Goal: Browse casually: Explore the website without a specific task or goal

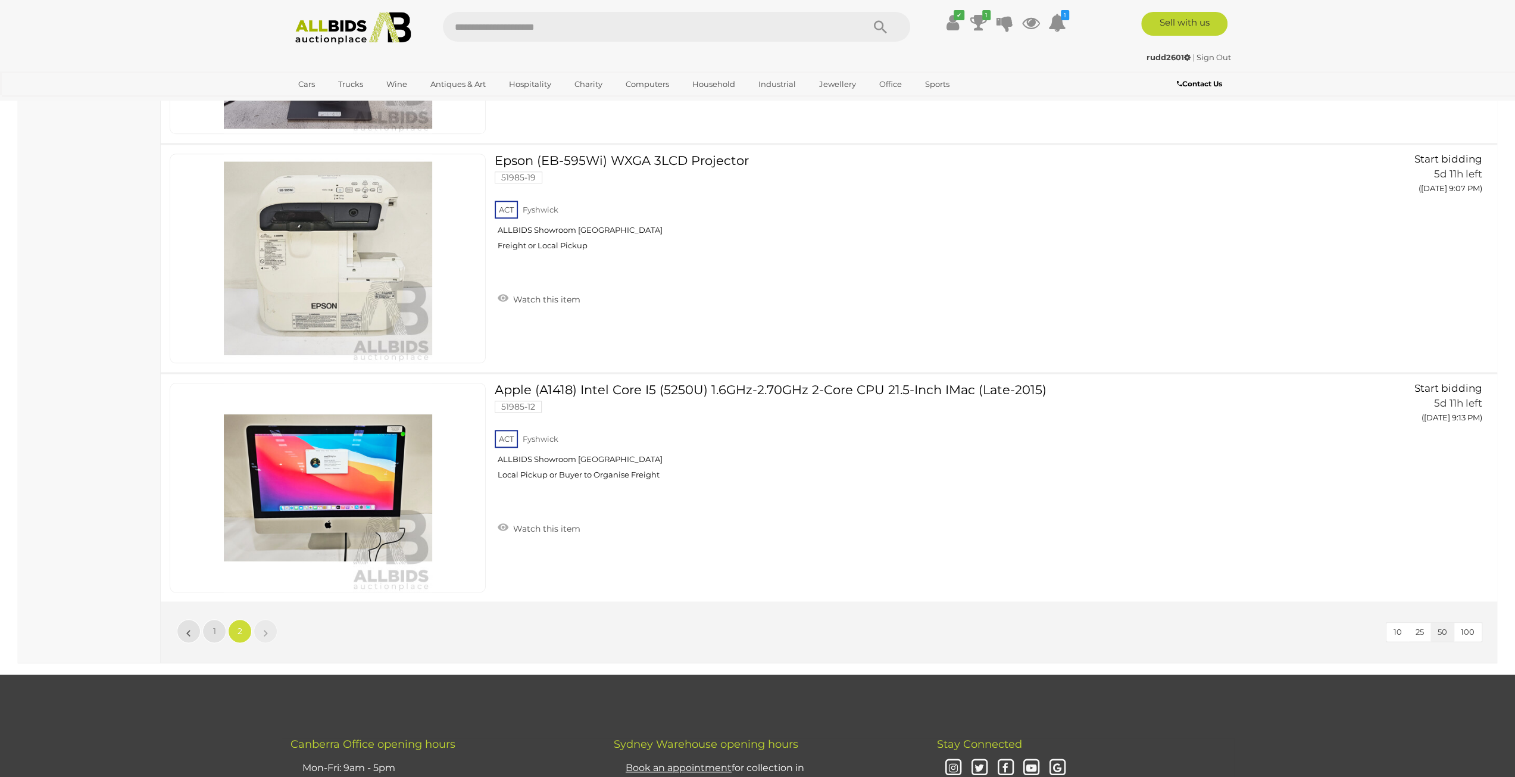
scroll to position [5617, 0]
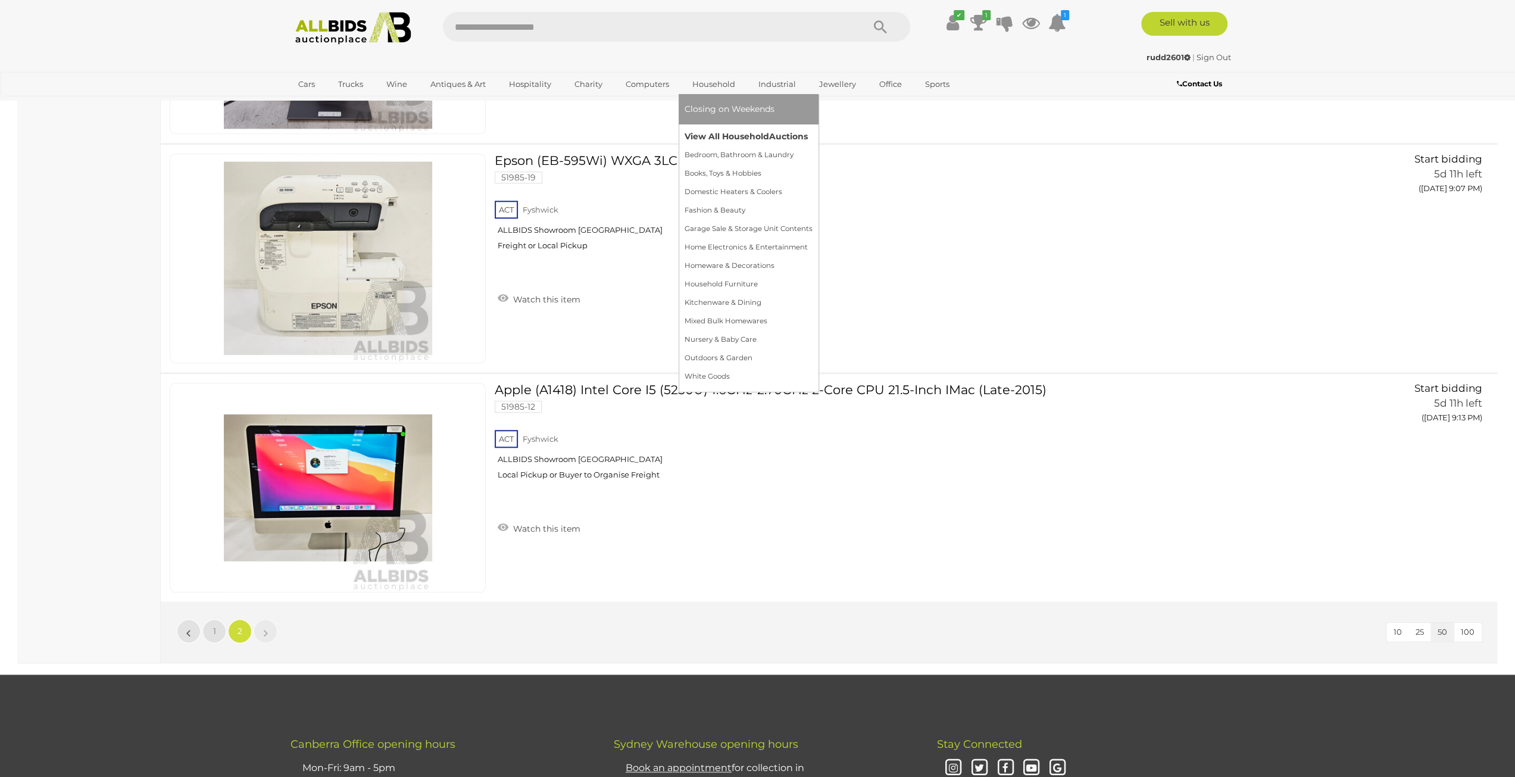
click at [715, 131] on link "View All Household Auctions" at bounding box center [749, 136] width 128 height 18
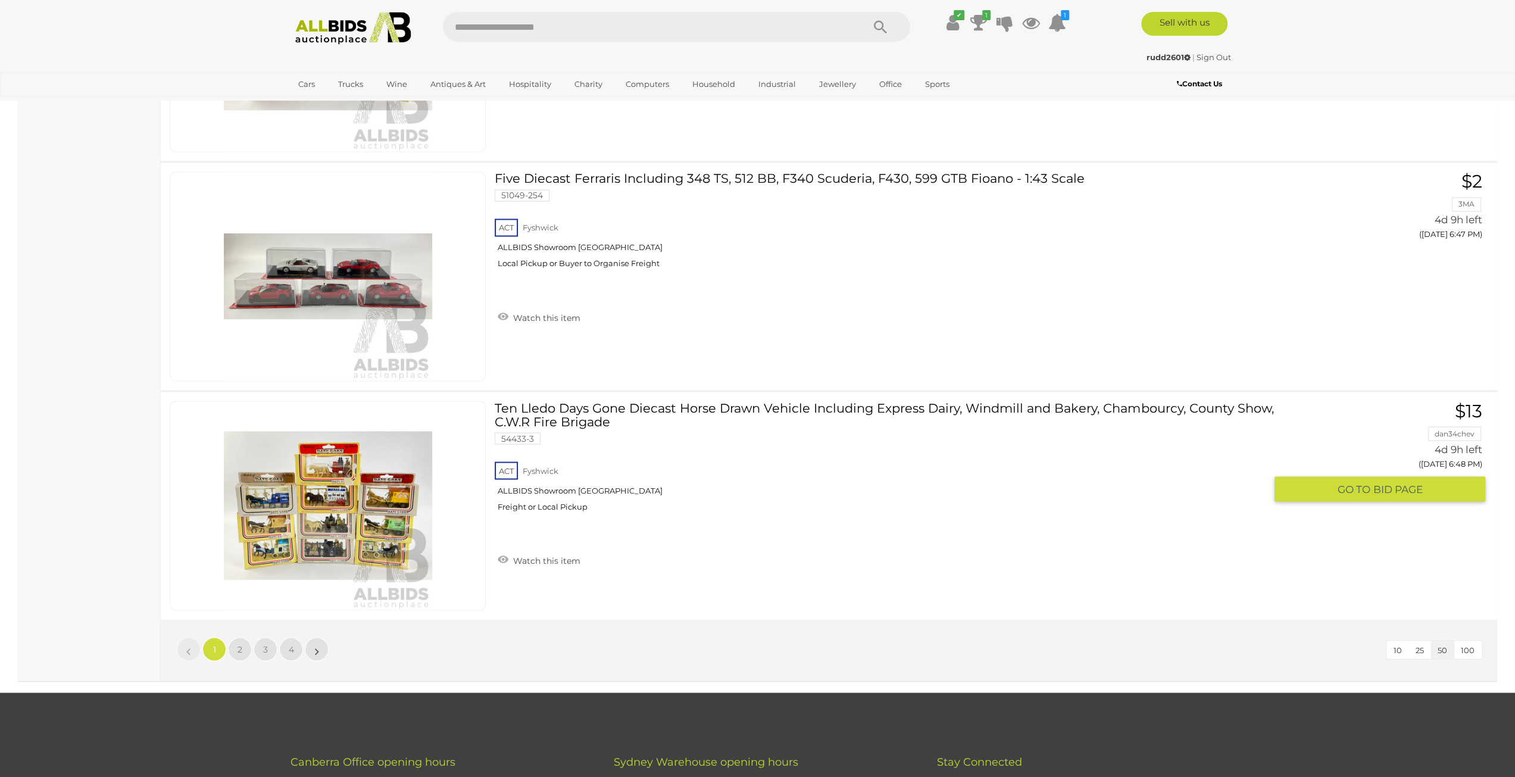
scroll to position [11135, 0]
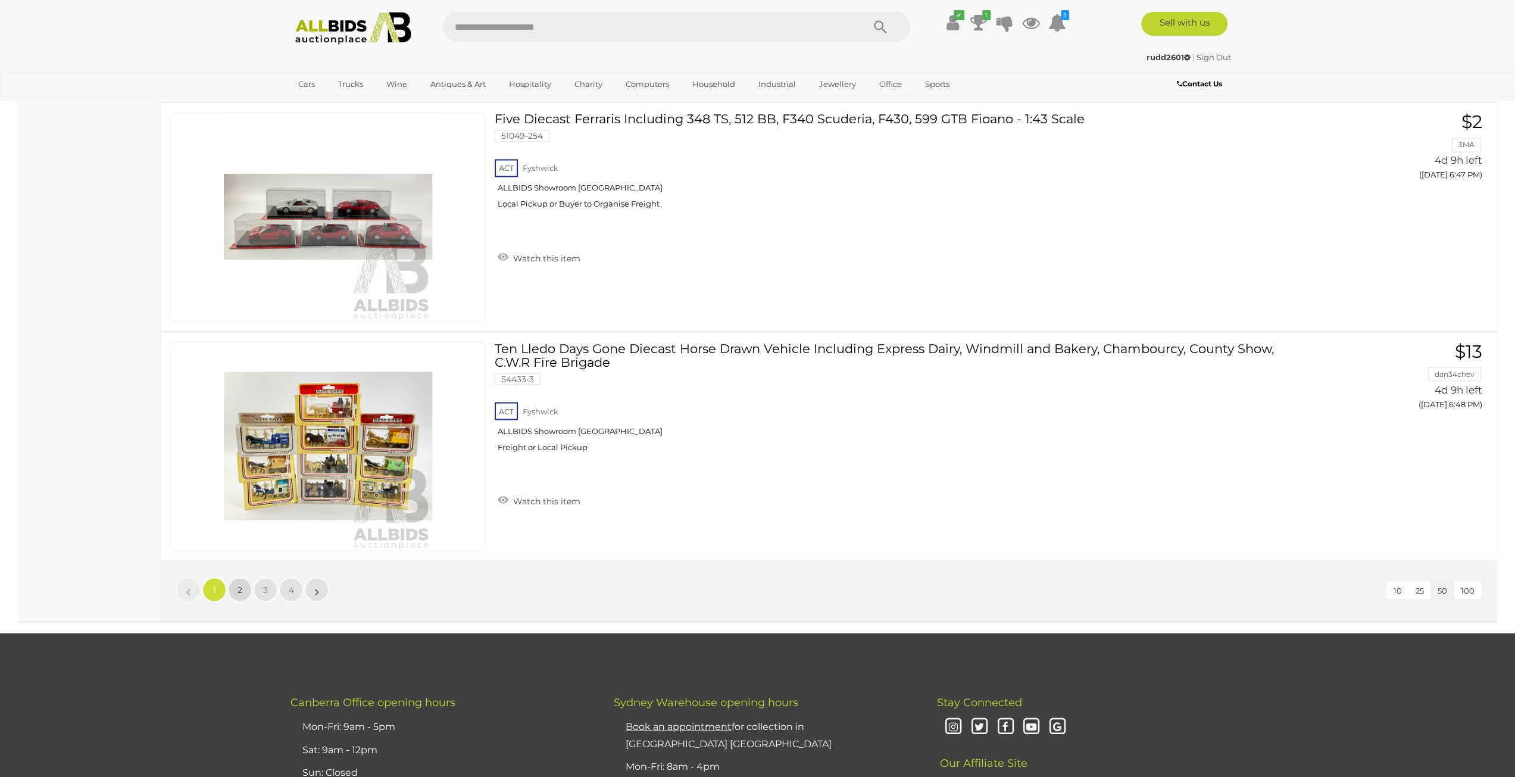
click at [248, 578] on link "2" at bounding box center [240, 590] width 24 height 24
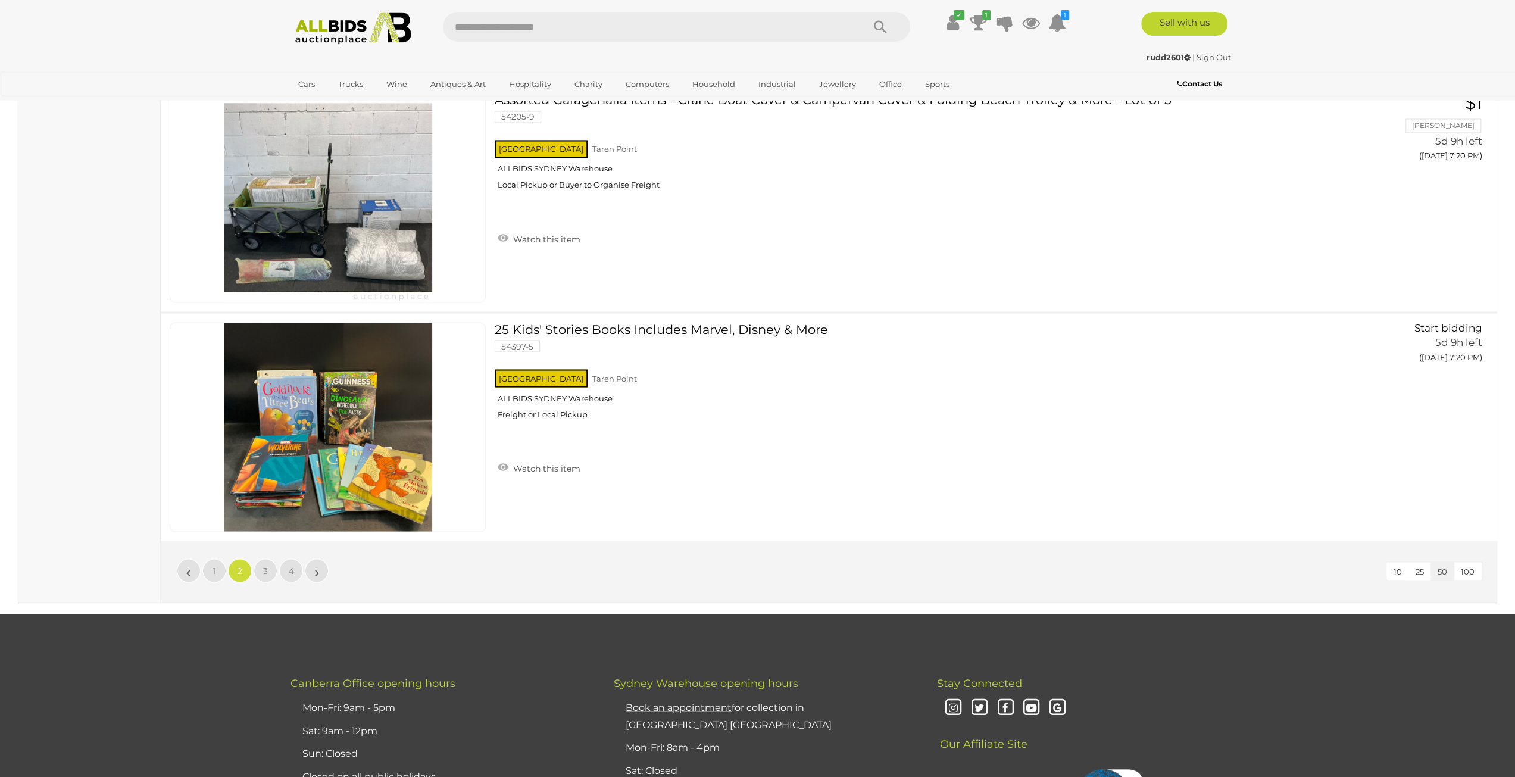
scroll to position [11307, 0]
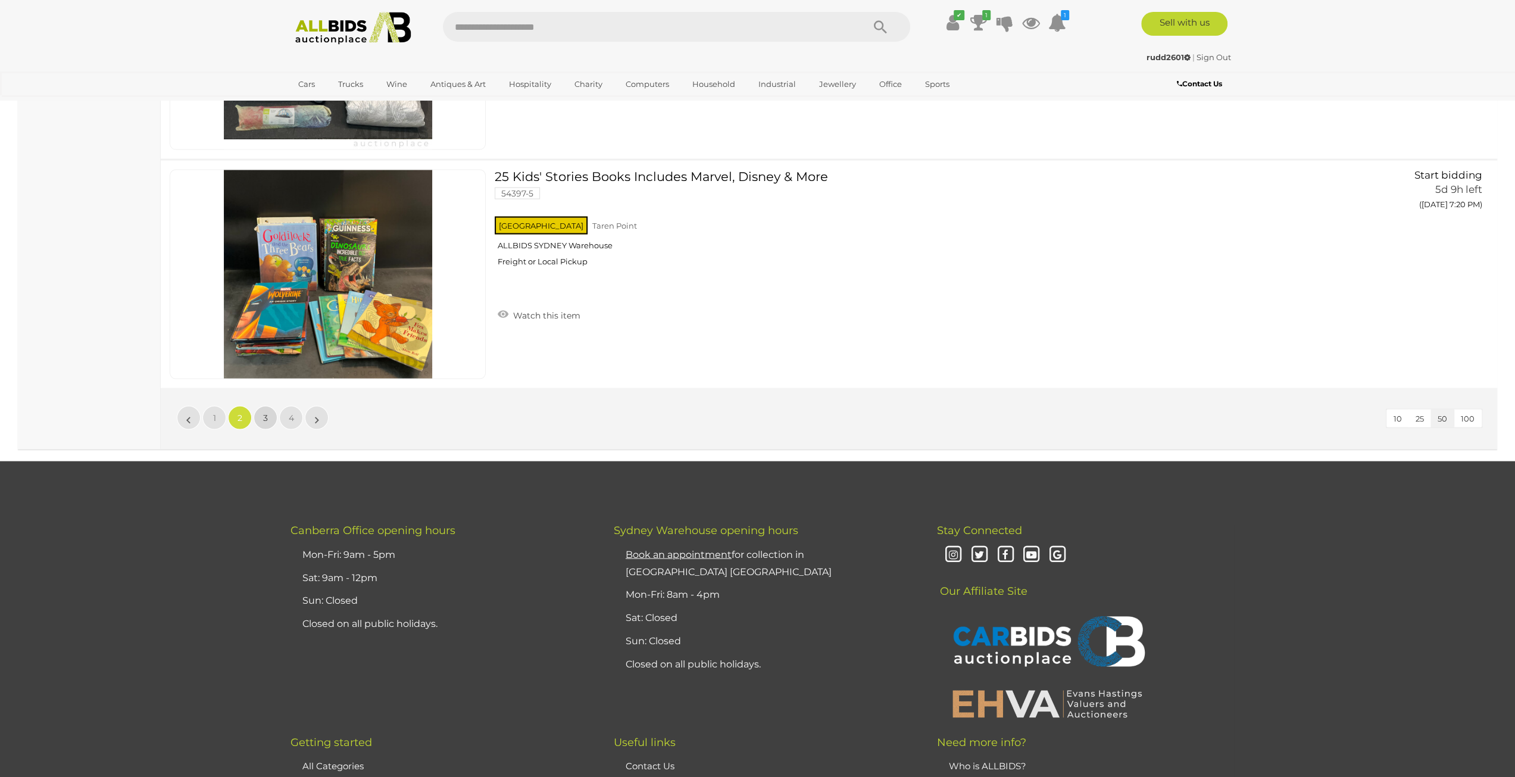
click at [270, 406] on link "3" at bounding box center [266, 418] width 24 height 24
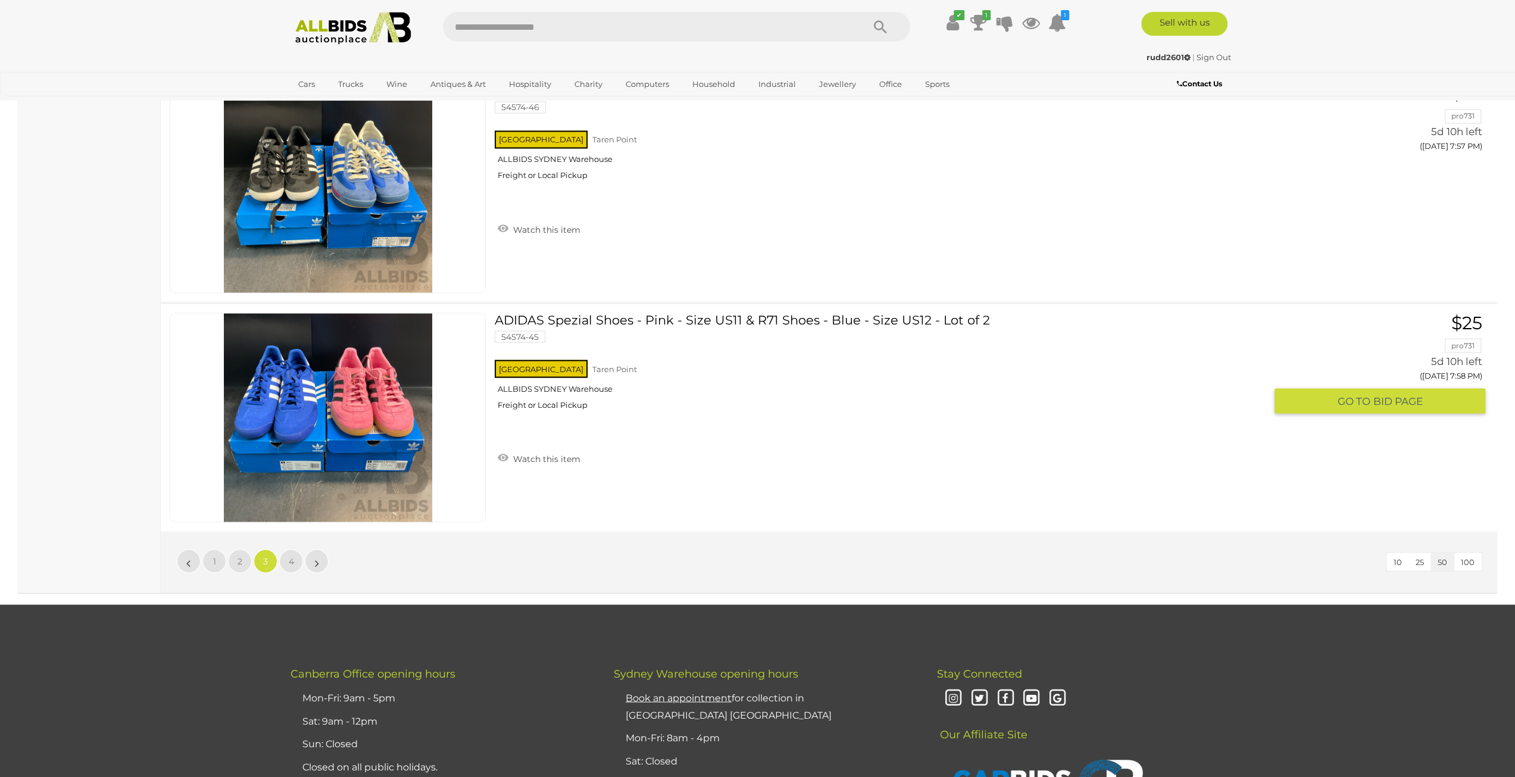
scroll to position [11188, 0]
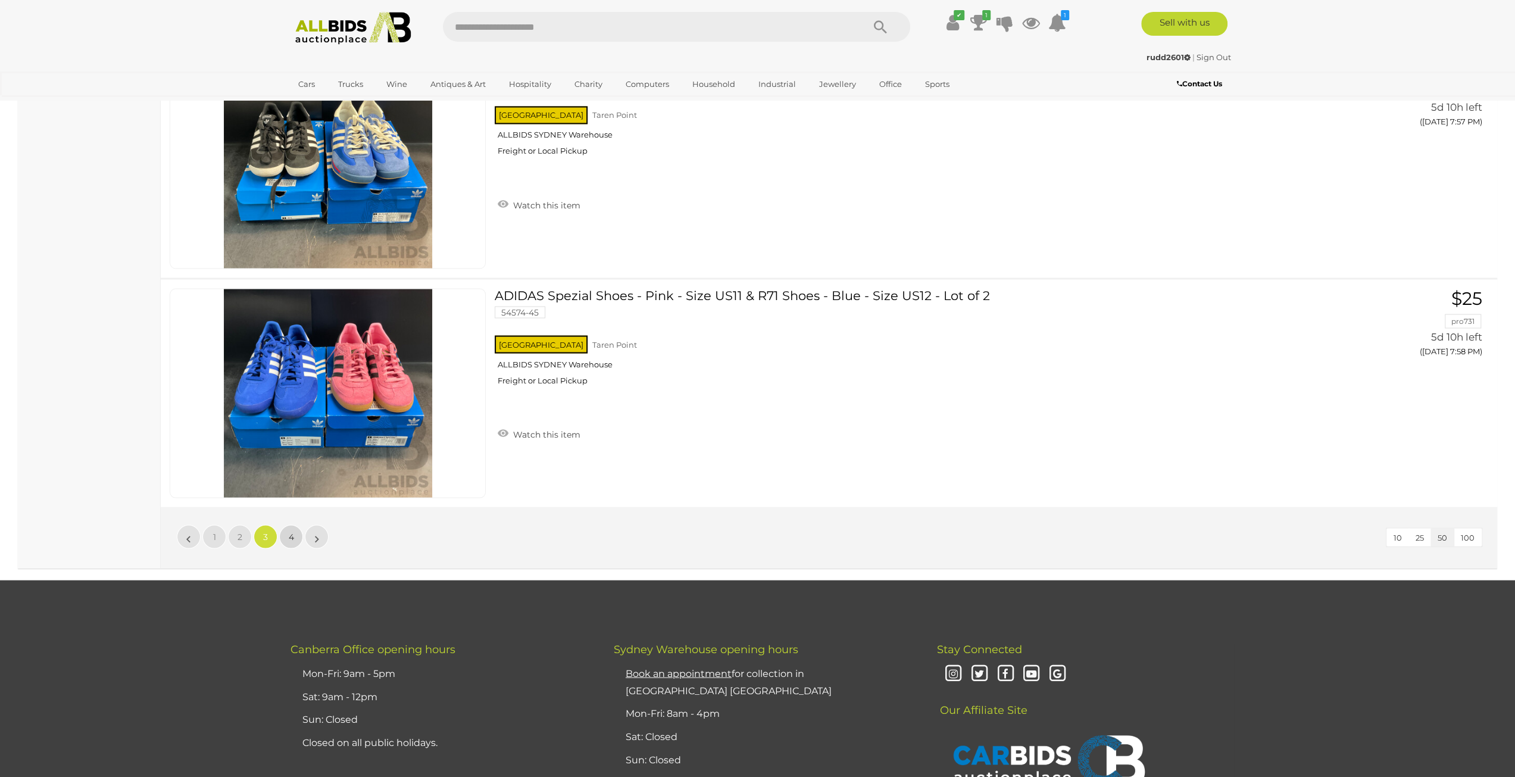
click at [292, 531] on span "4" at bounding box center [291, 536] width 5 height 11
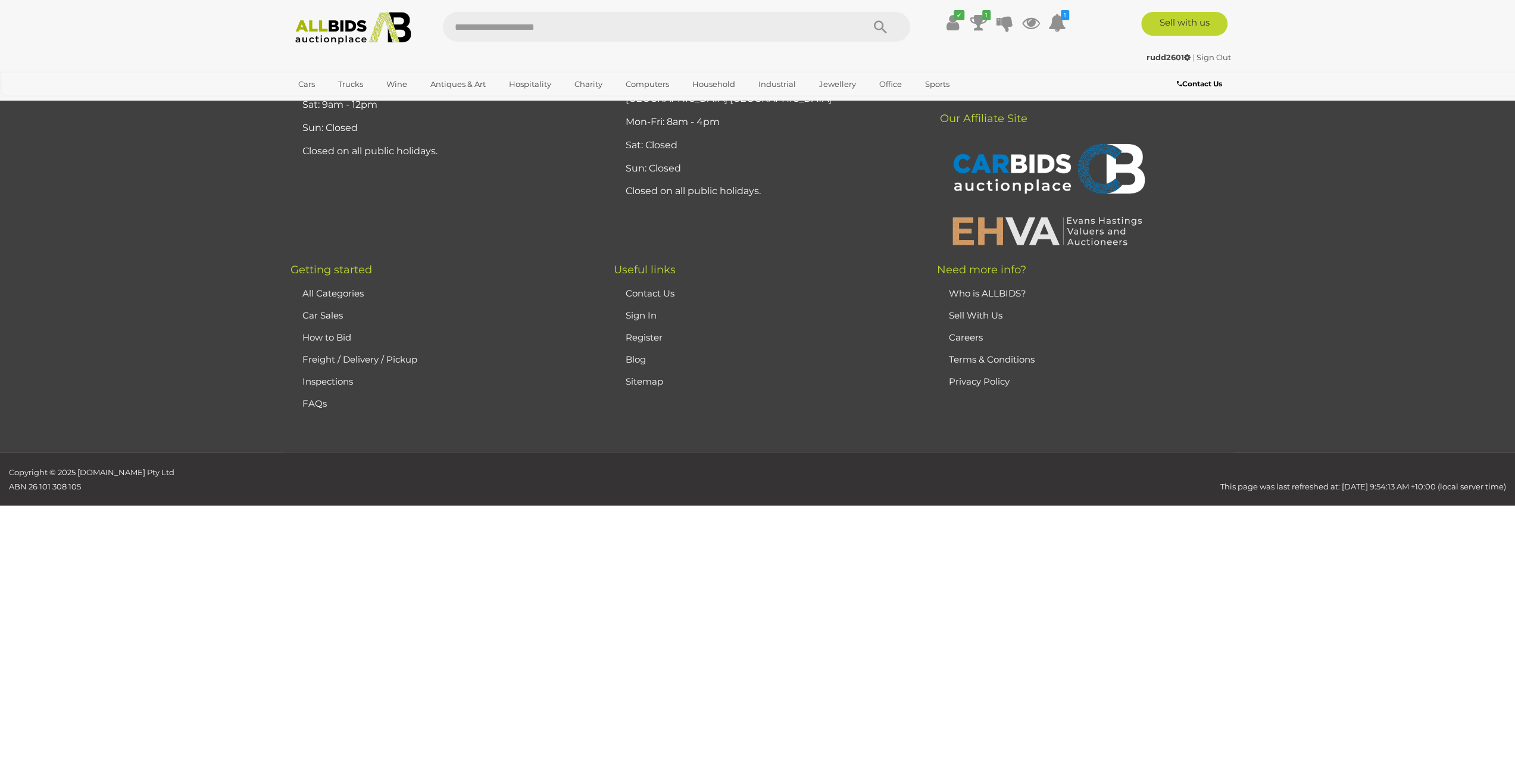
scroll to position [113, 0]
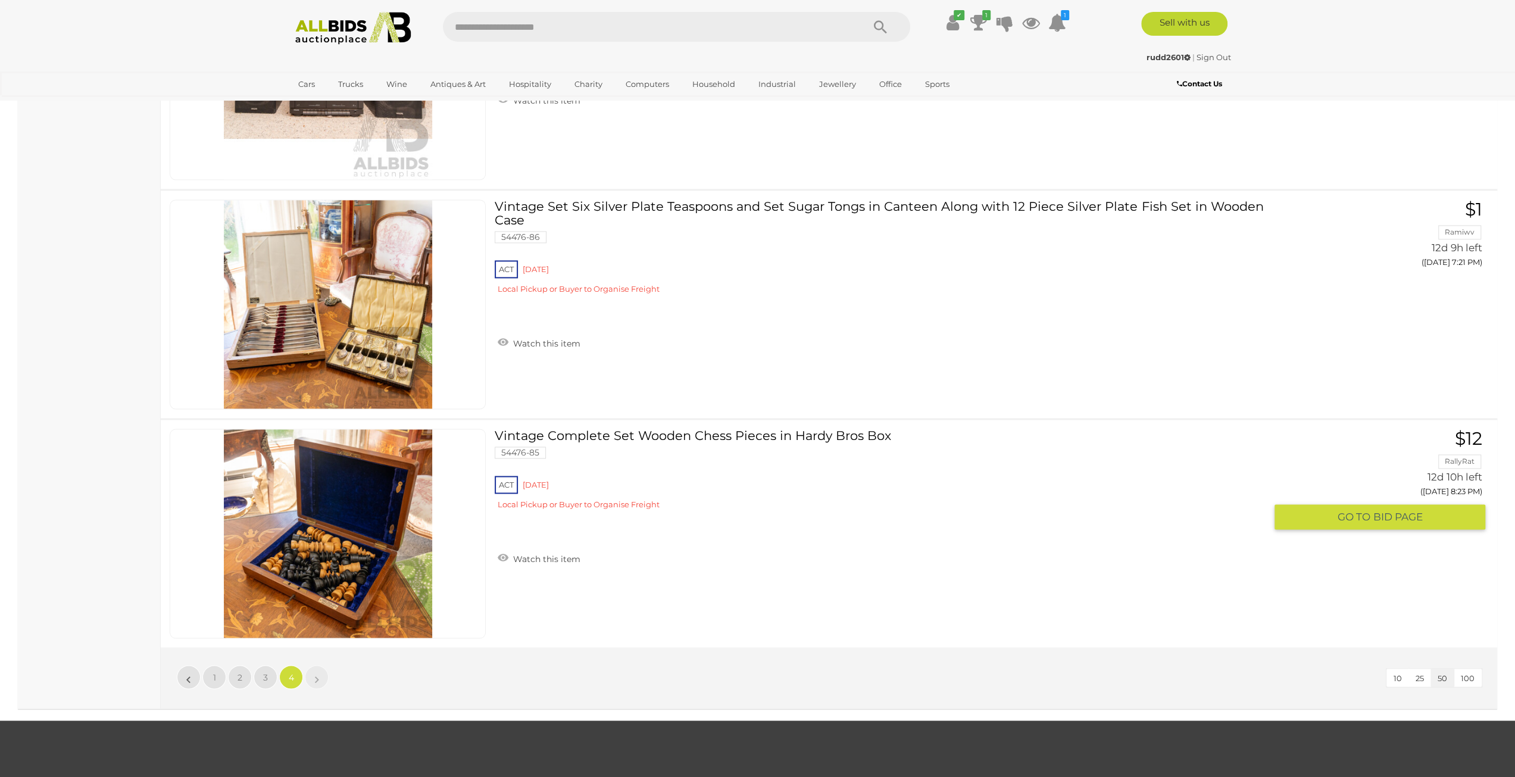
scroll to position [6246, 0]
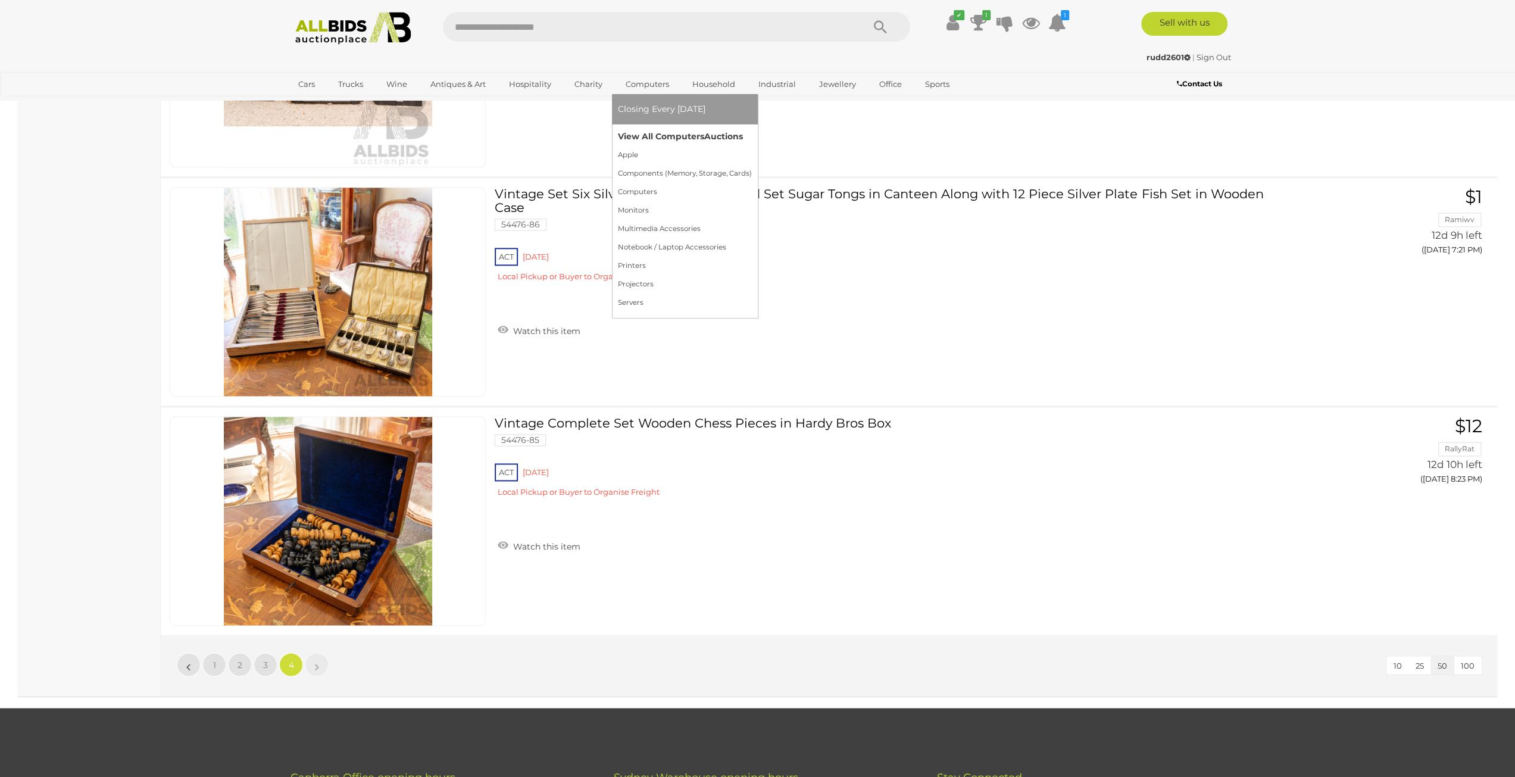
click at [638, 136] on link "View All Computers Auctions" at bounding box center [685, 136] width 134 height 18
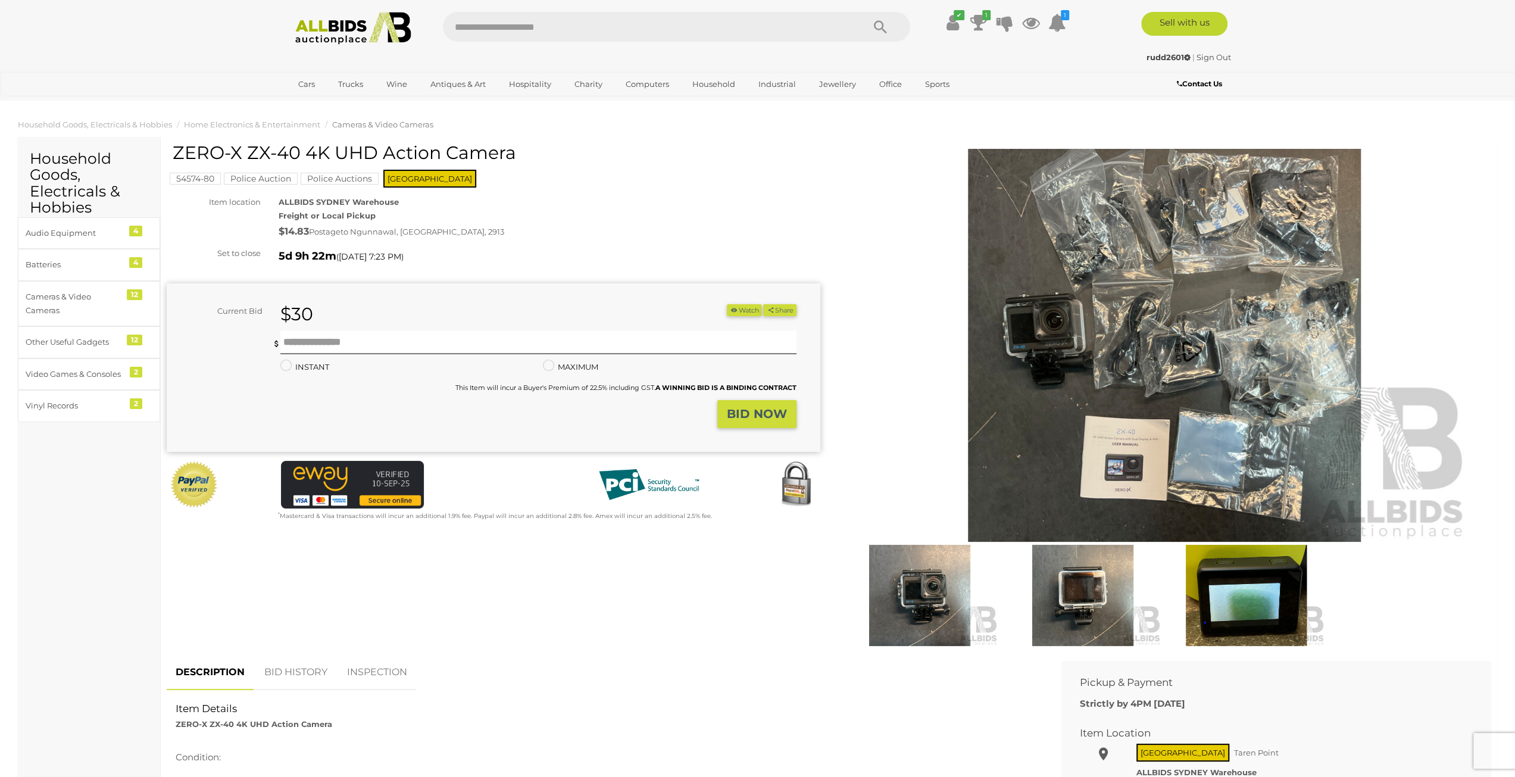
click at [1140, 406] on img at bounding box center [1165, 345] width 610 height 393
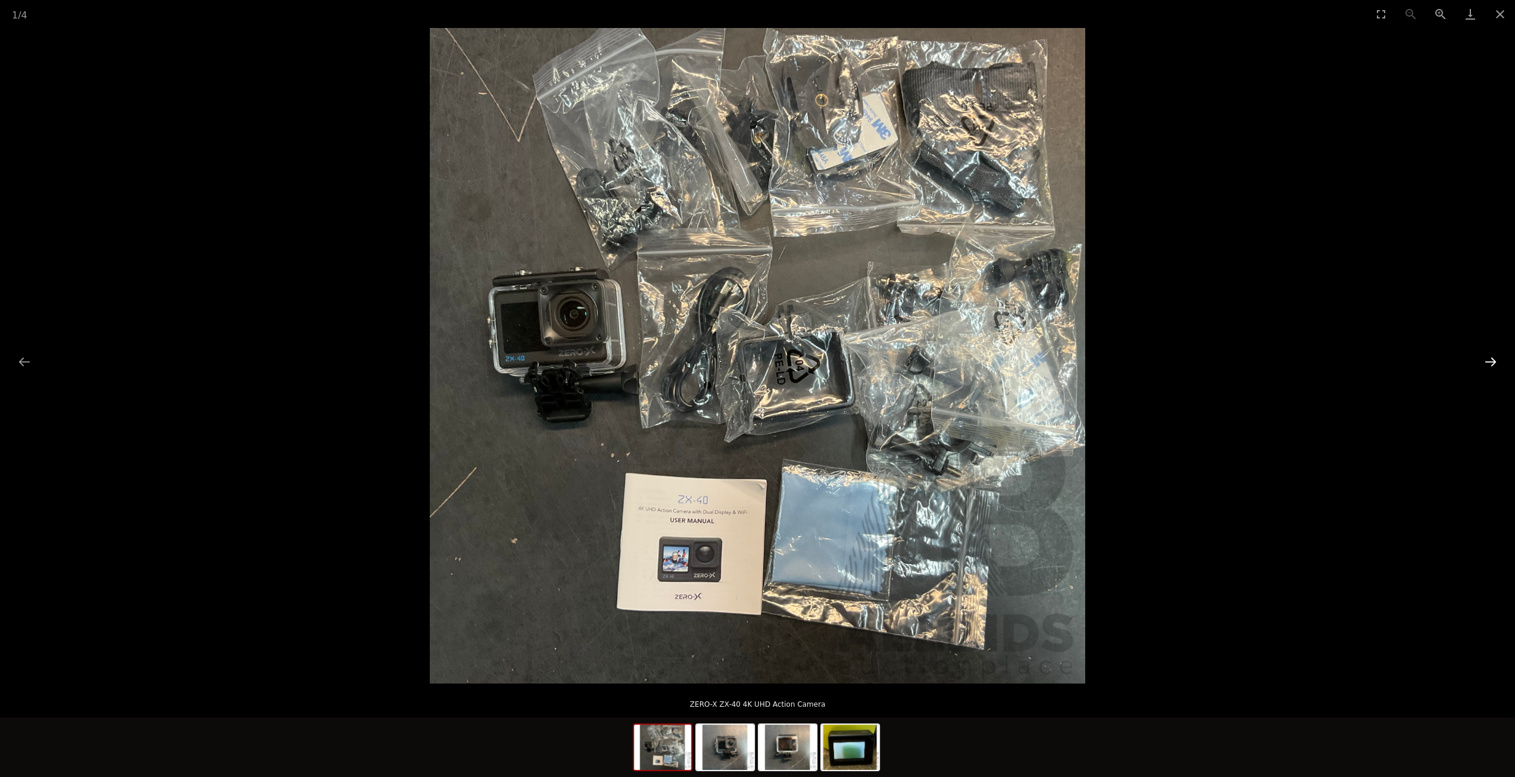
click at [1488, 360] on button "Next slide" at bounding box center [1491, 361] width 25 height 23
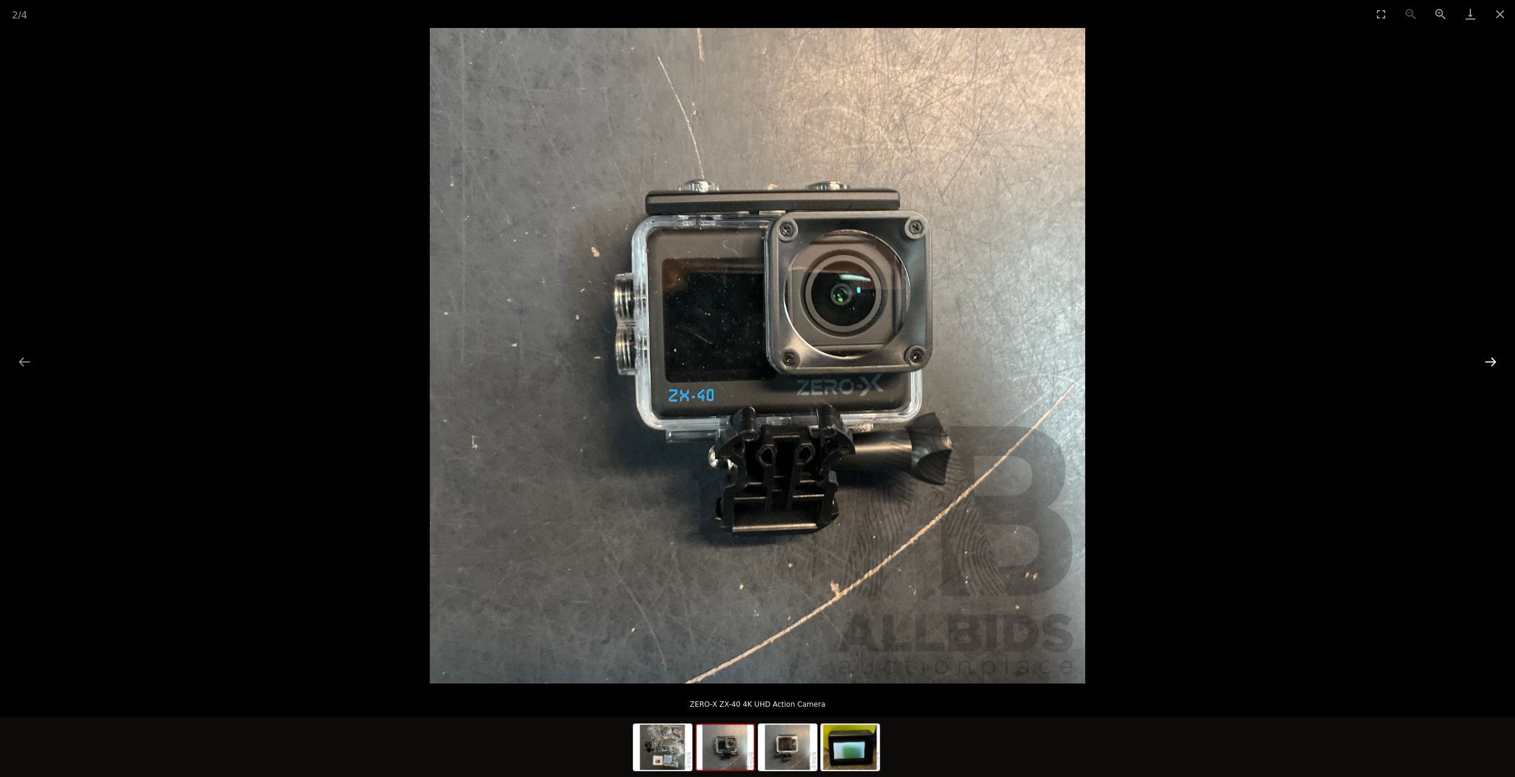
click at [1488, 360] on button "Next slide" at bounding box center [1491, 361] width 25 height 23
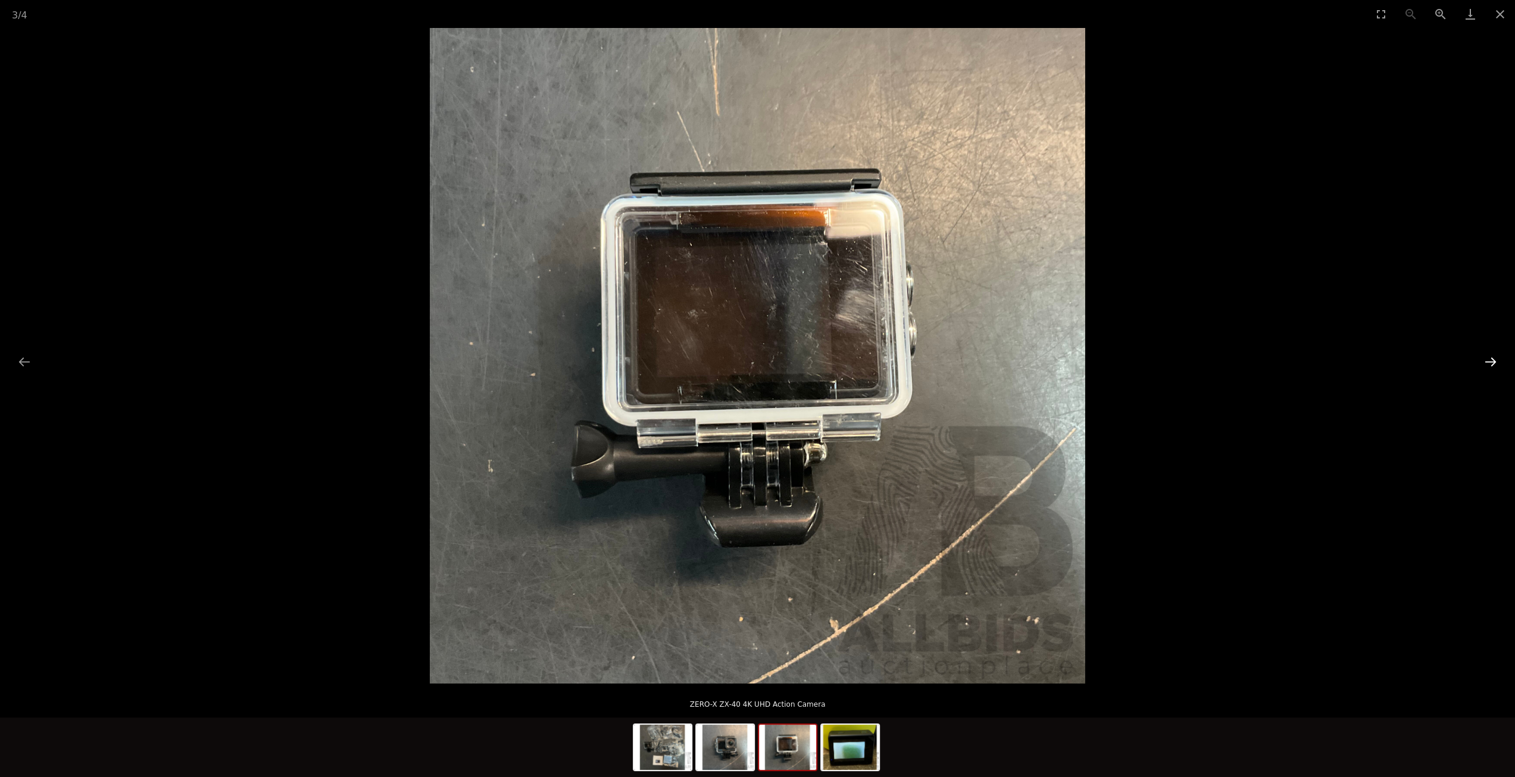
click at [1488, 360] on button "Next slide" at bounding box center [1491, 361] width 25 height 23
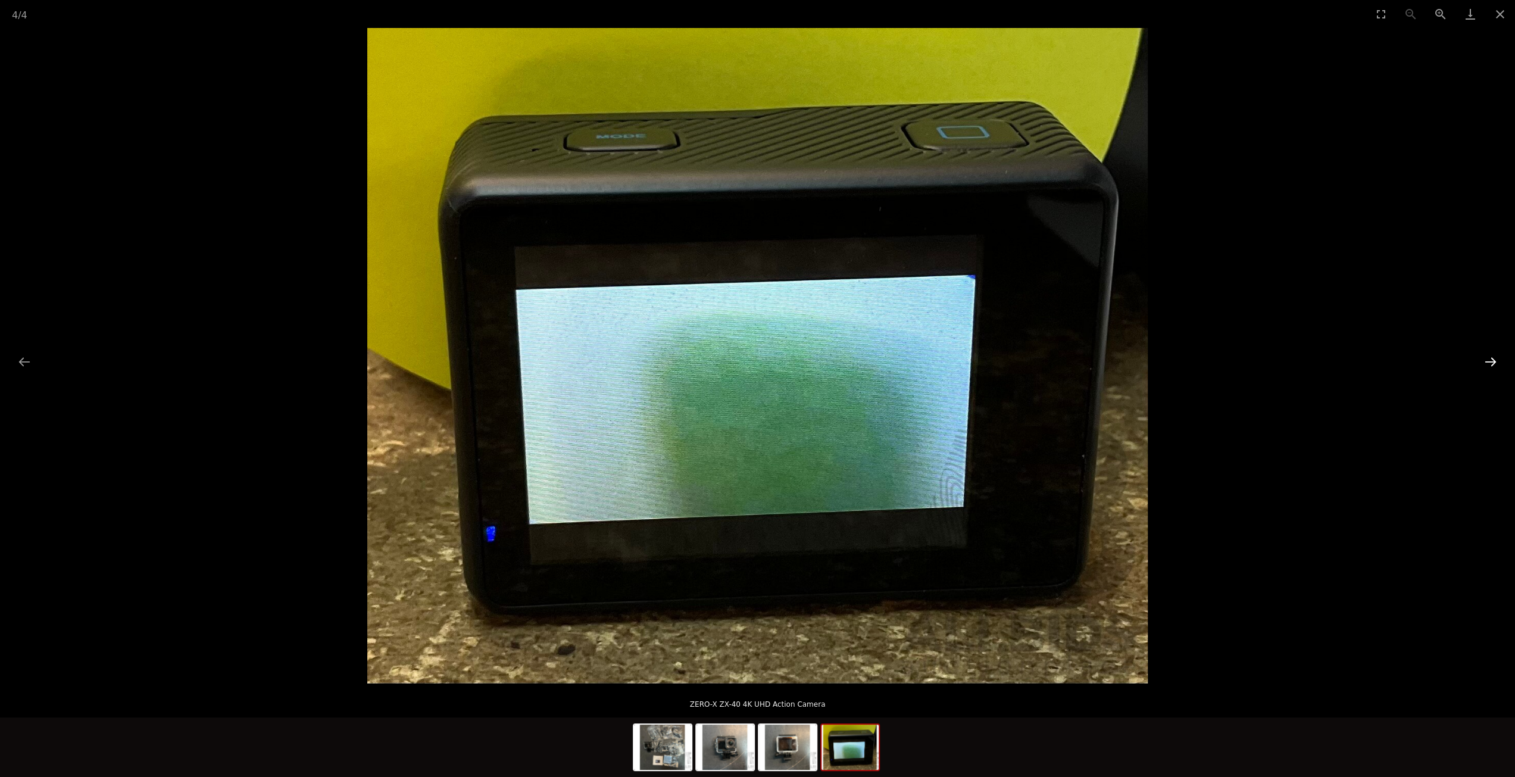
click at [1488, 360] on button "Next slide" at bounding box center [1491, 361] width 25 height 23
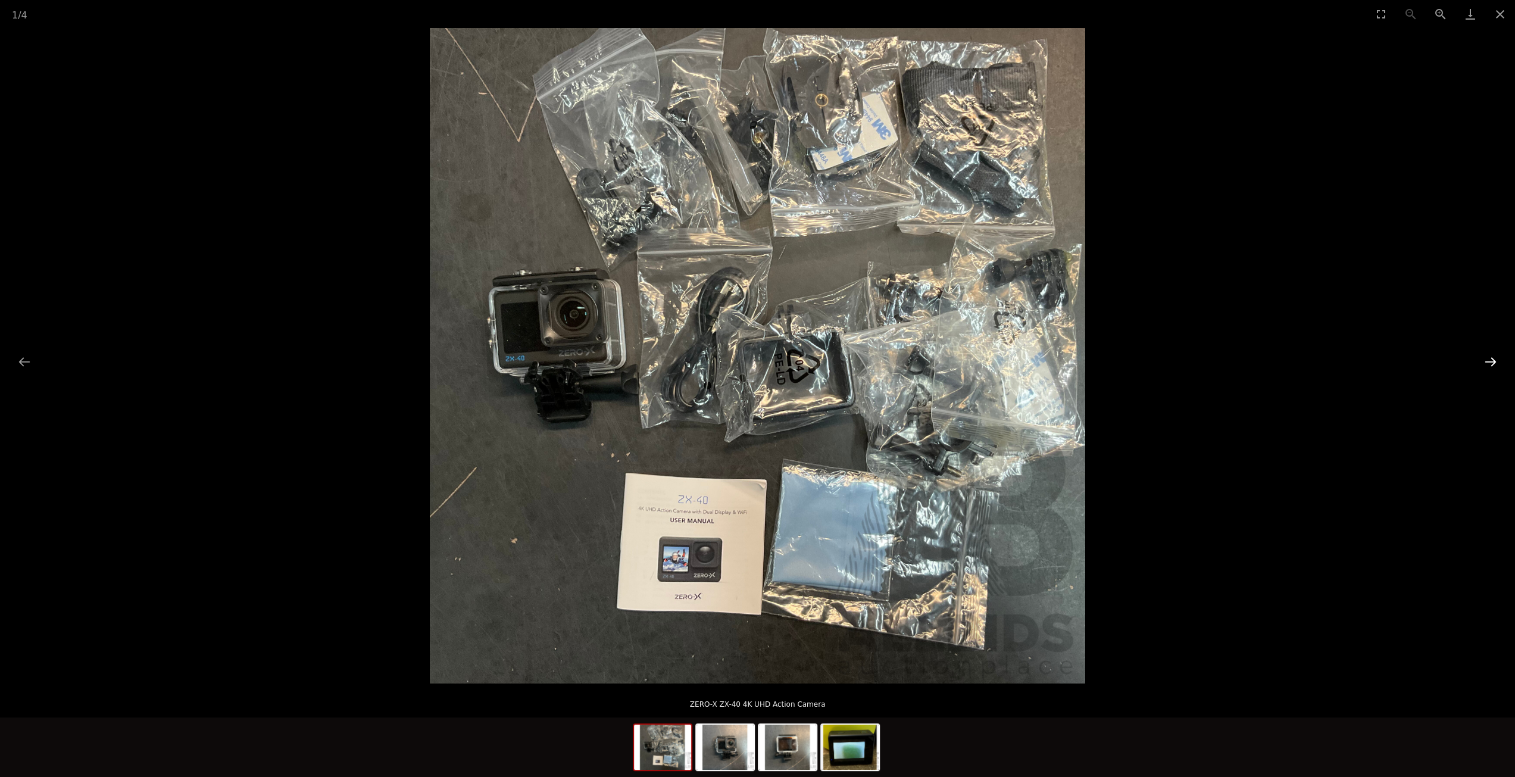
click at [1488, 360] on button "Next slide" at bounding box center [1491, 361] width 25 height 23
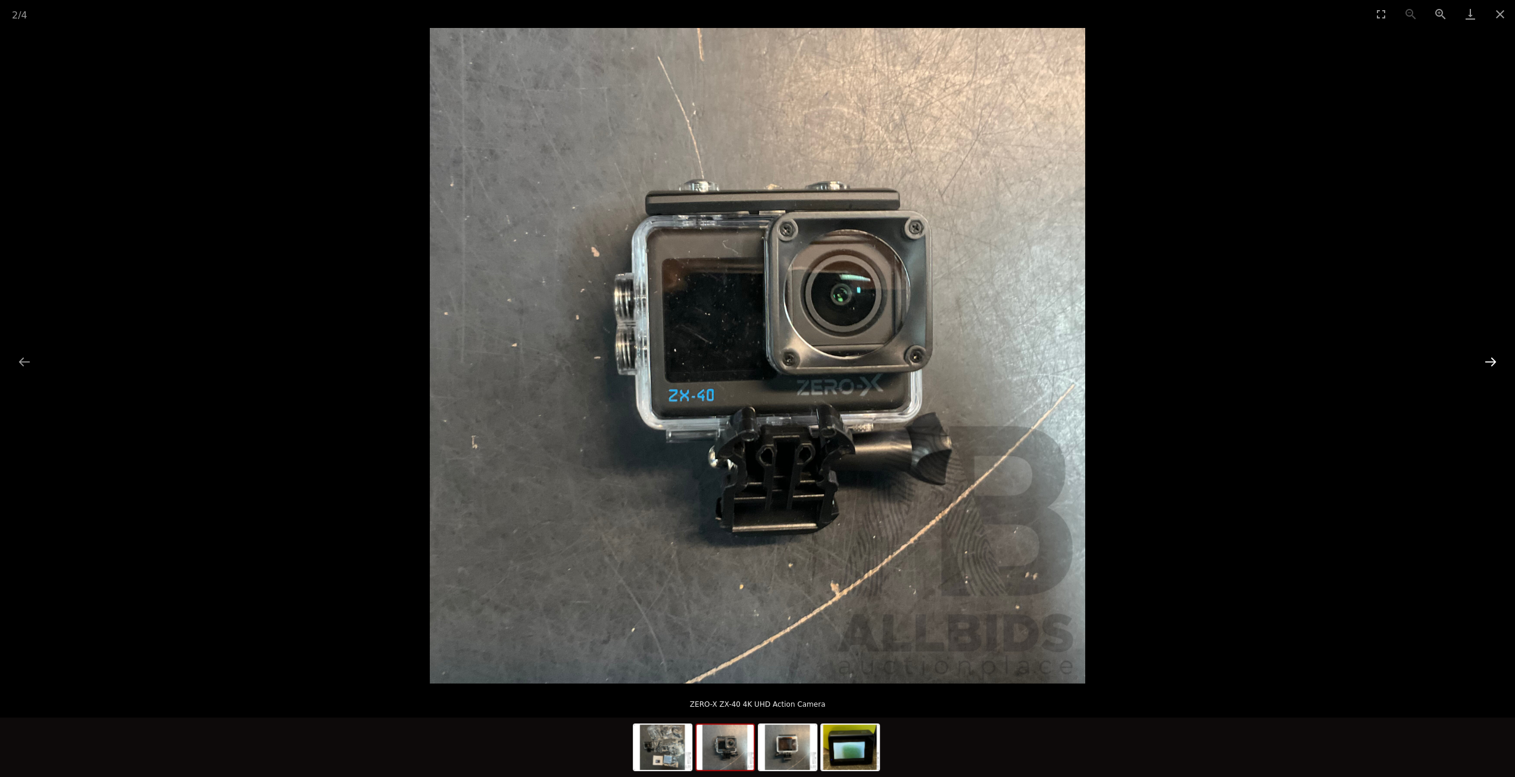
click at [1488, 360] on button "Next slide" at bounding box center [1491, 361] width 25 height 23
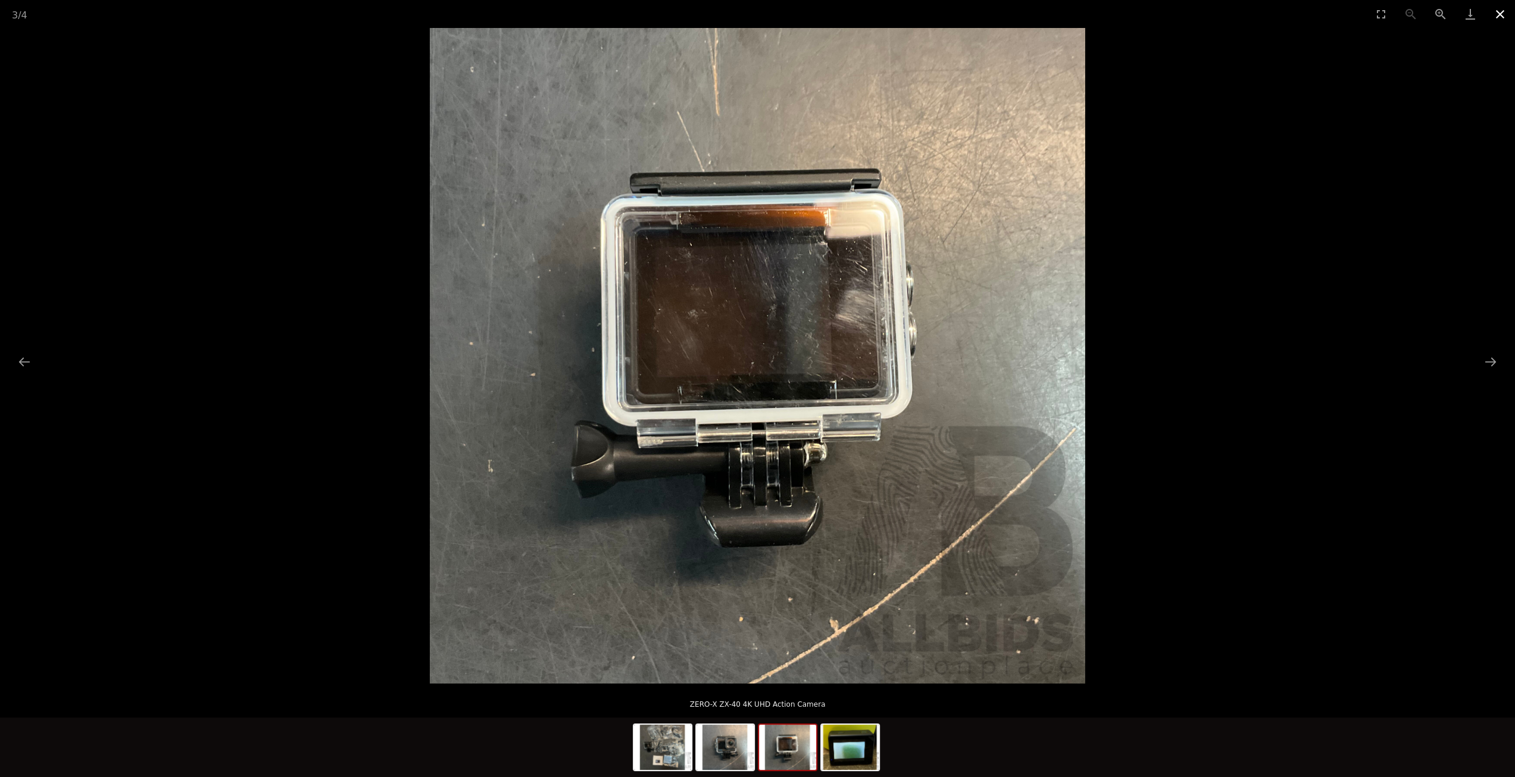
click at [1498, 10] on button "Close gallery" at bounding box center [1501, 14] width 30 height 28
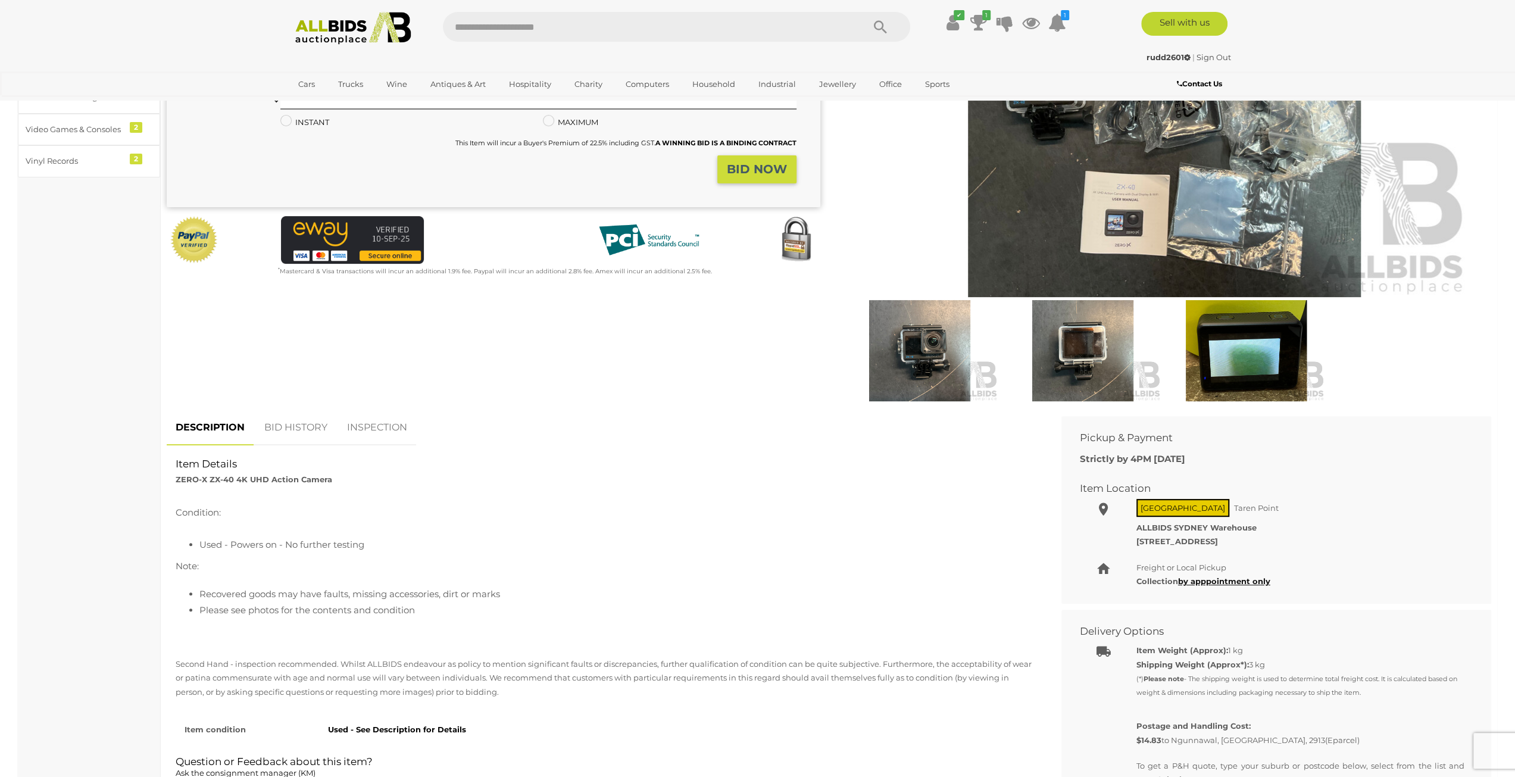
scroll to position [298, 0]
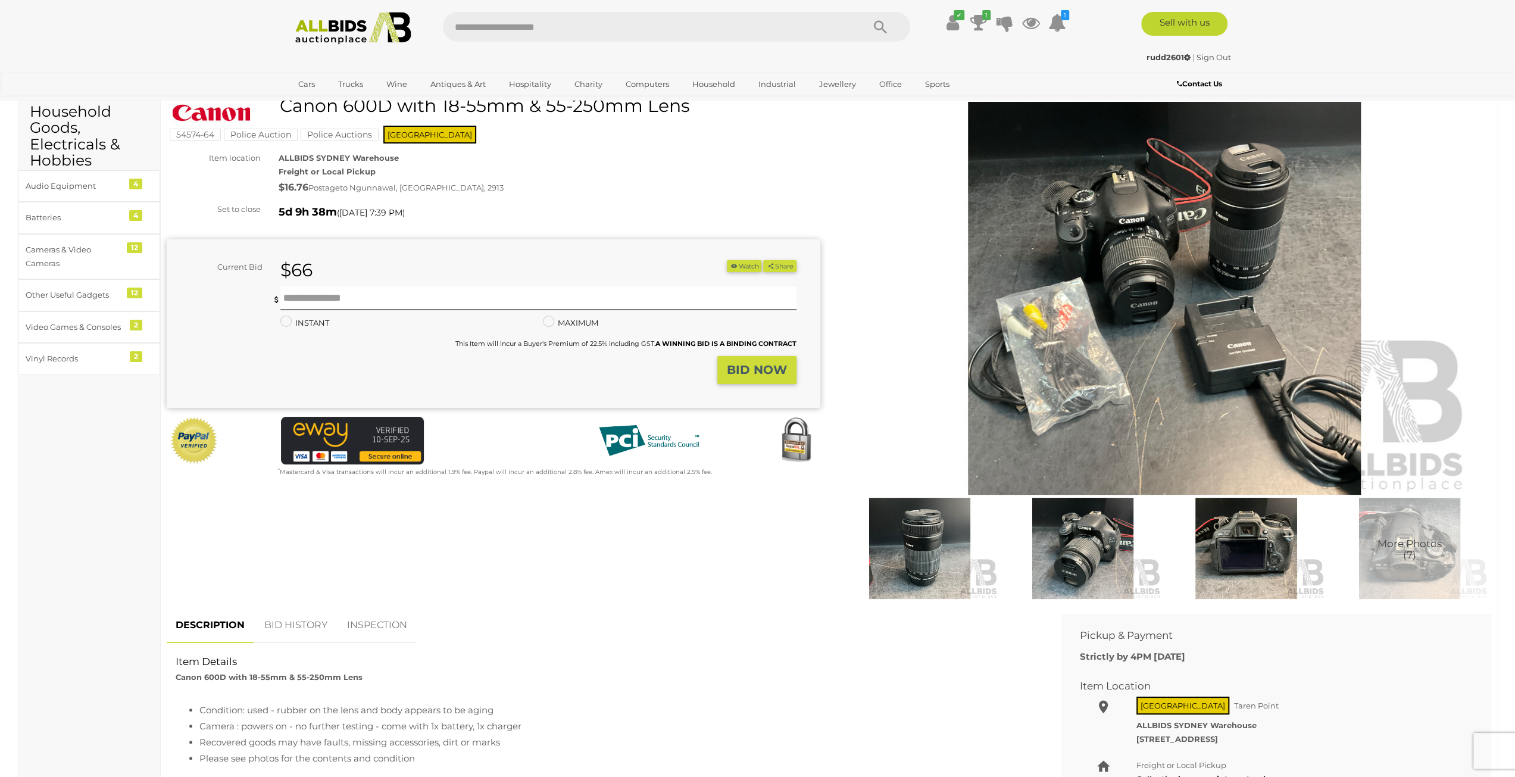
scroll to position [238, 0]
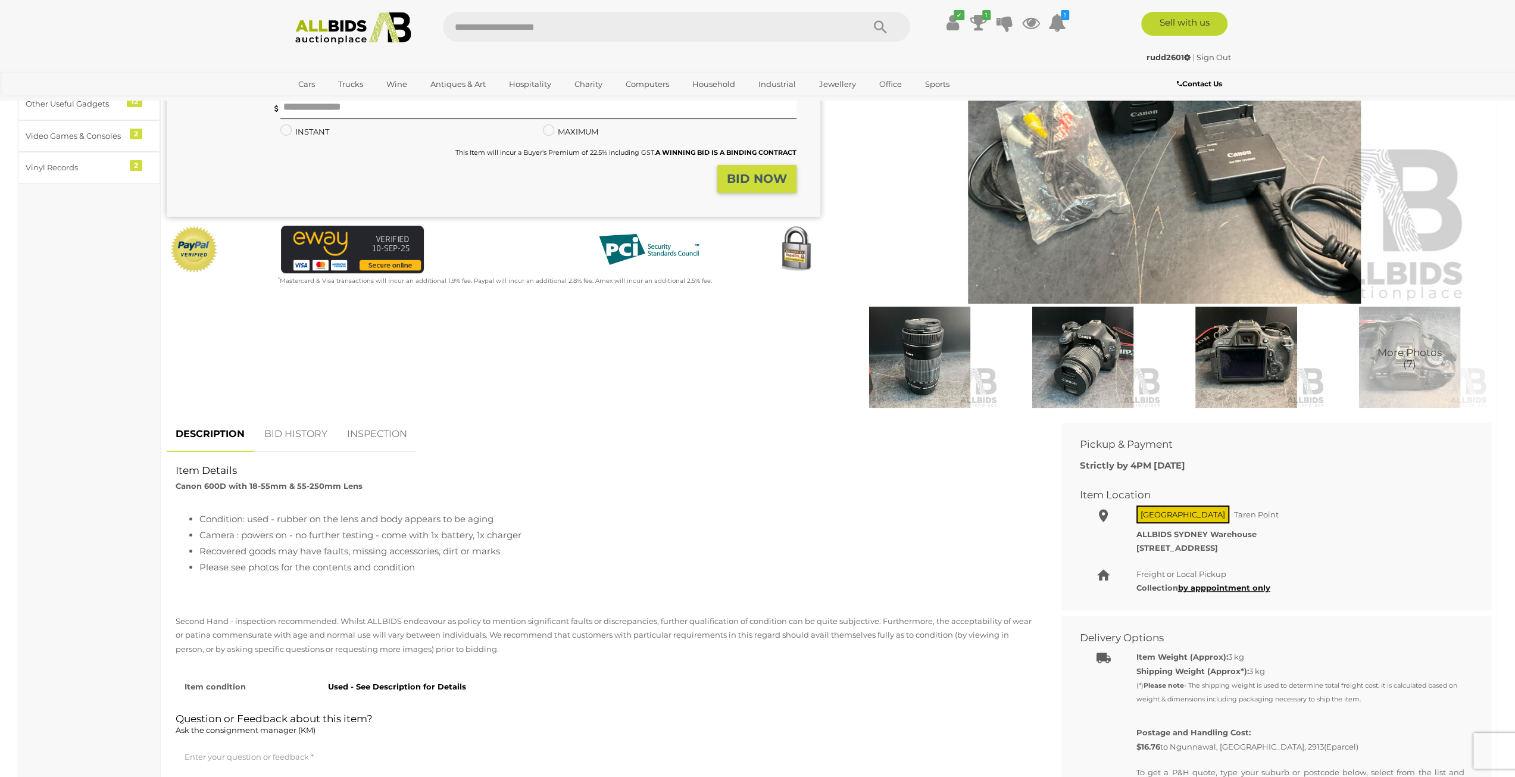
click at [1068, 196] on img at bounding box center [1165, 107] width 610 height 393
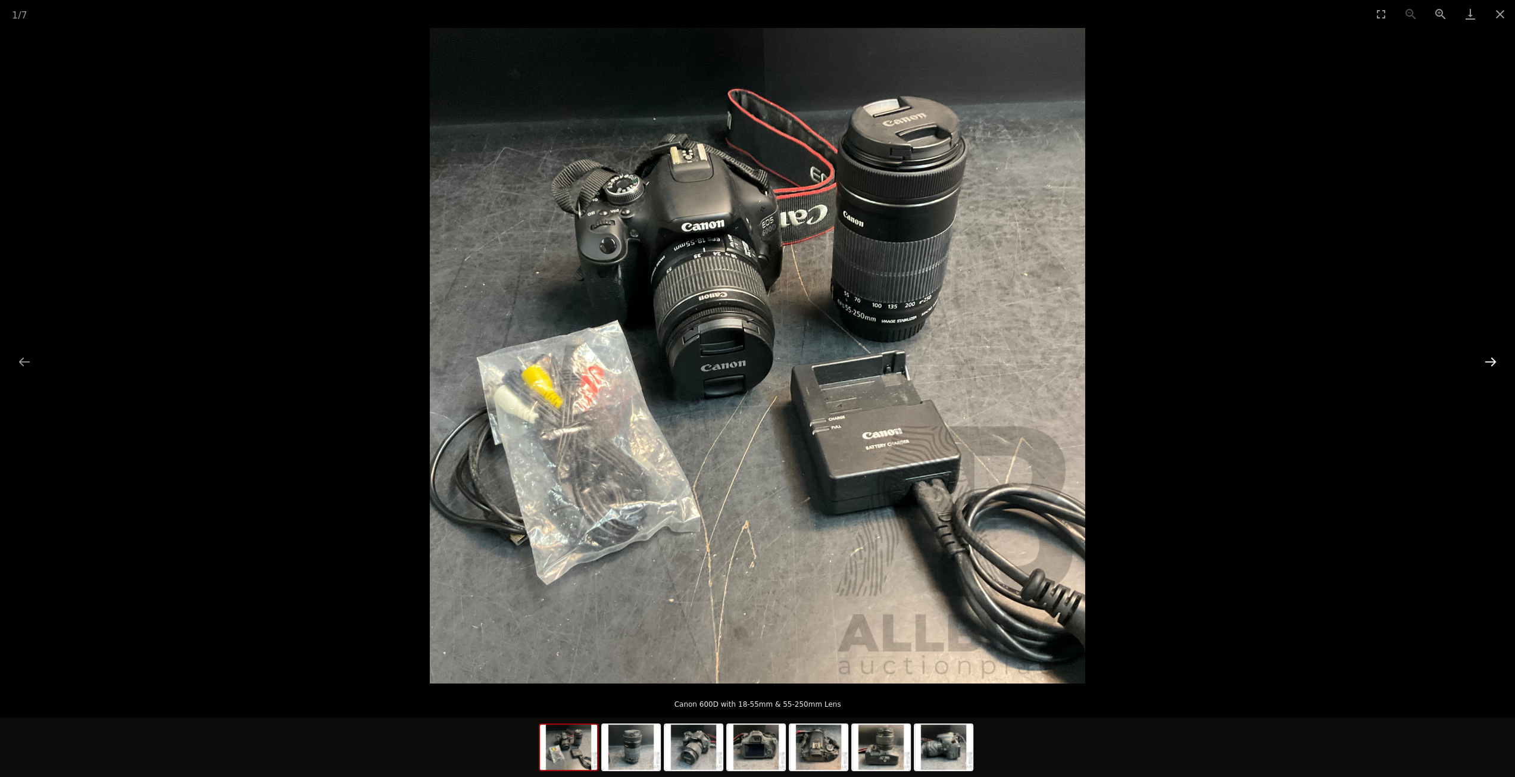
click at [1495, 361] on button "Next slide" at bounding box center [1491, 361] width 25 height 23
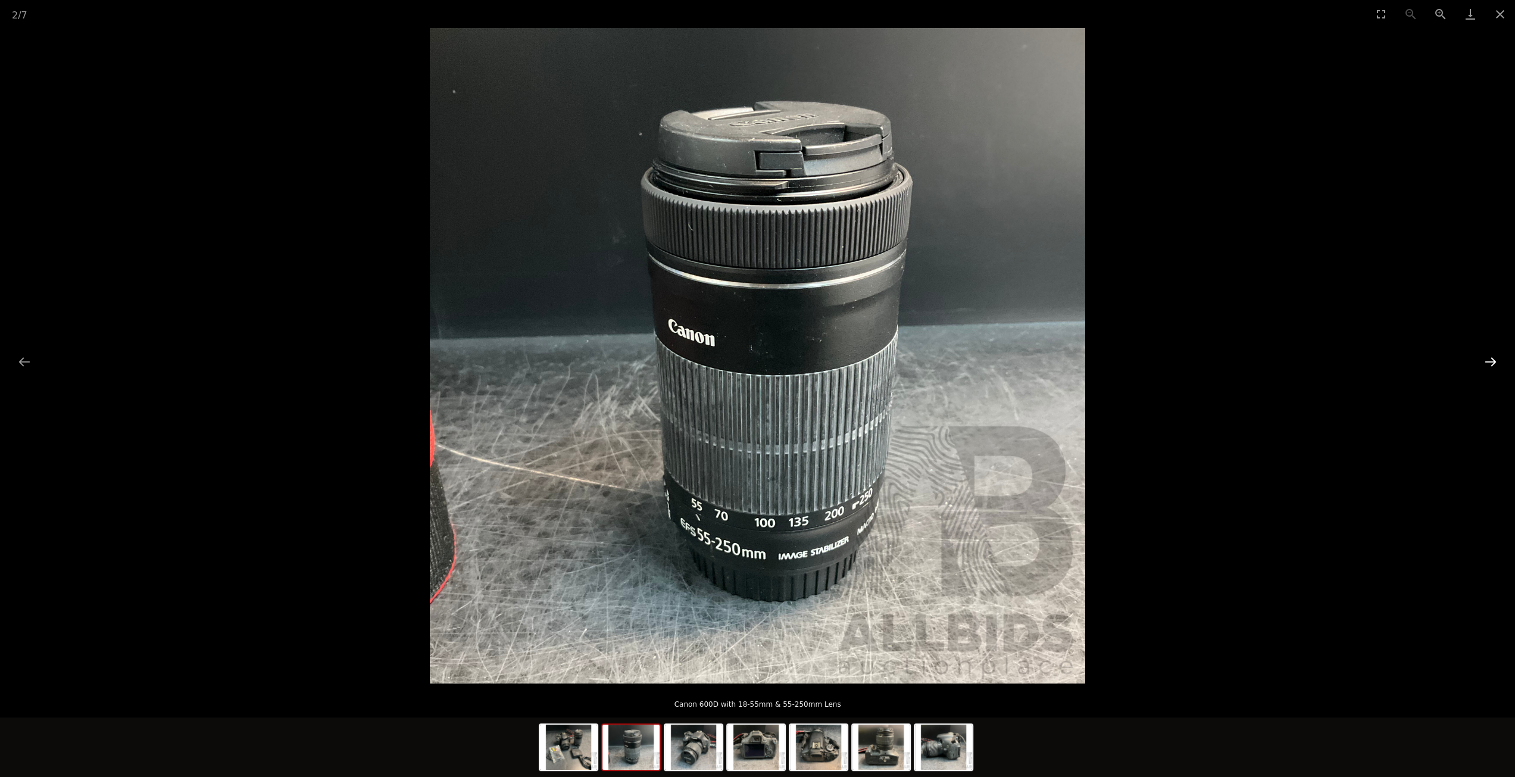
click at [1495, 361] on button "Next slide" at bounding box center [1491, 361] width 25 height 23
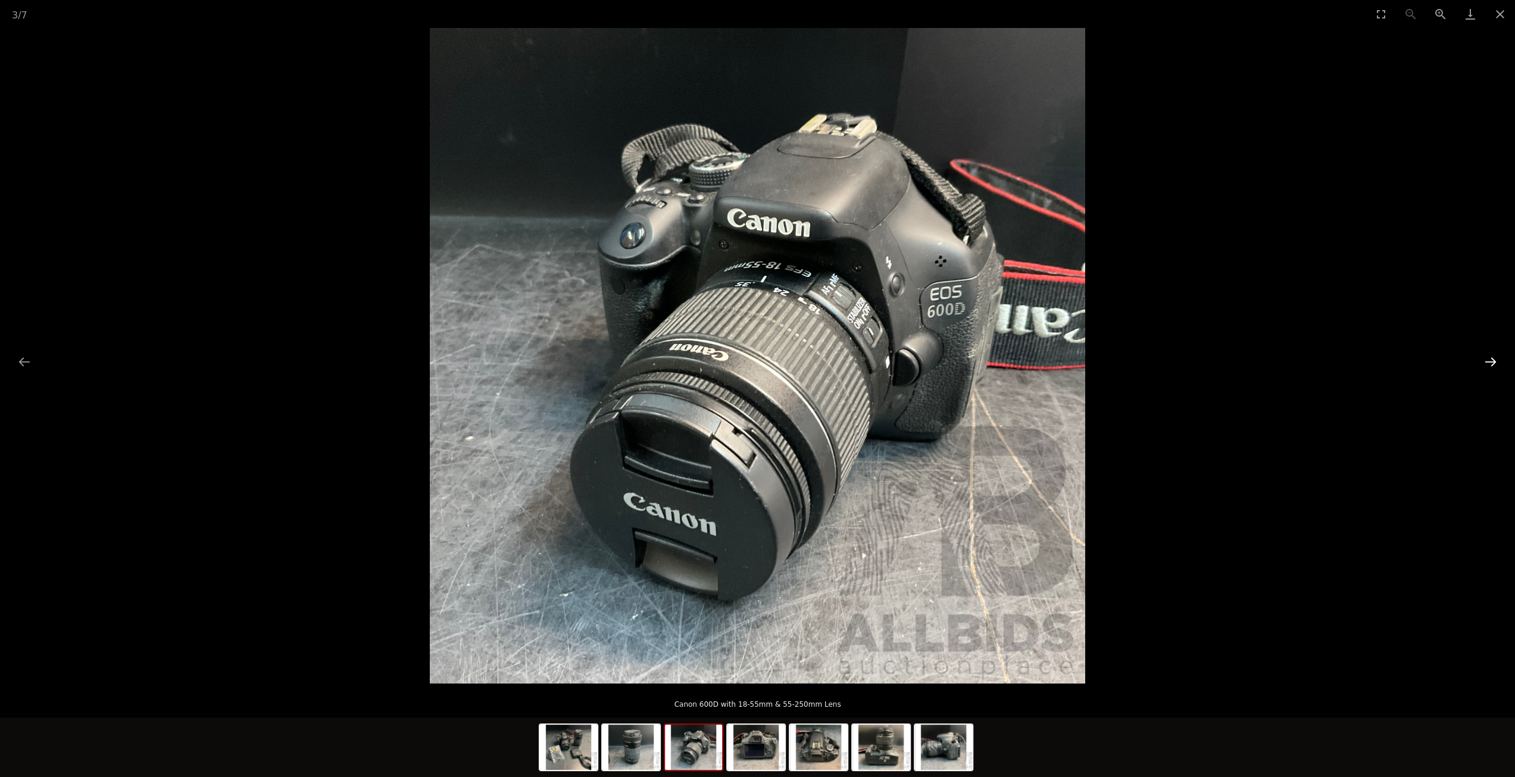
click at [1495, 361] on button "Next slide" at bounding box center [1491, 361] width 25 height 23
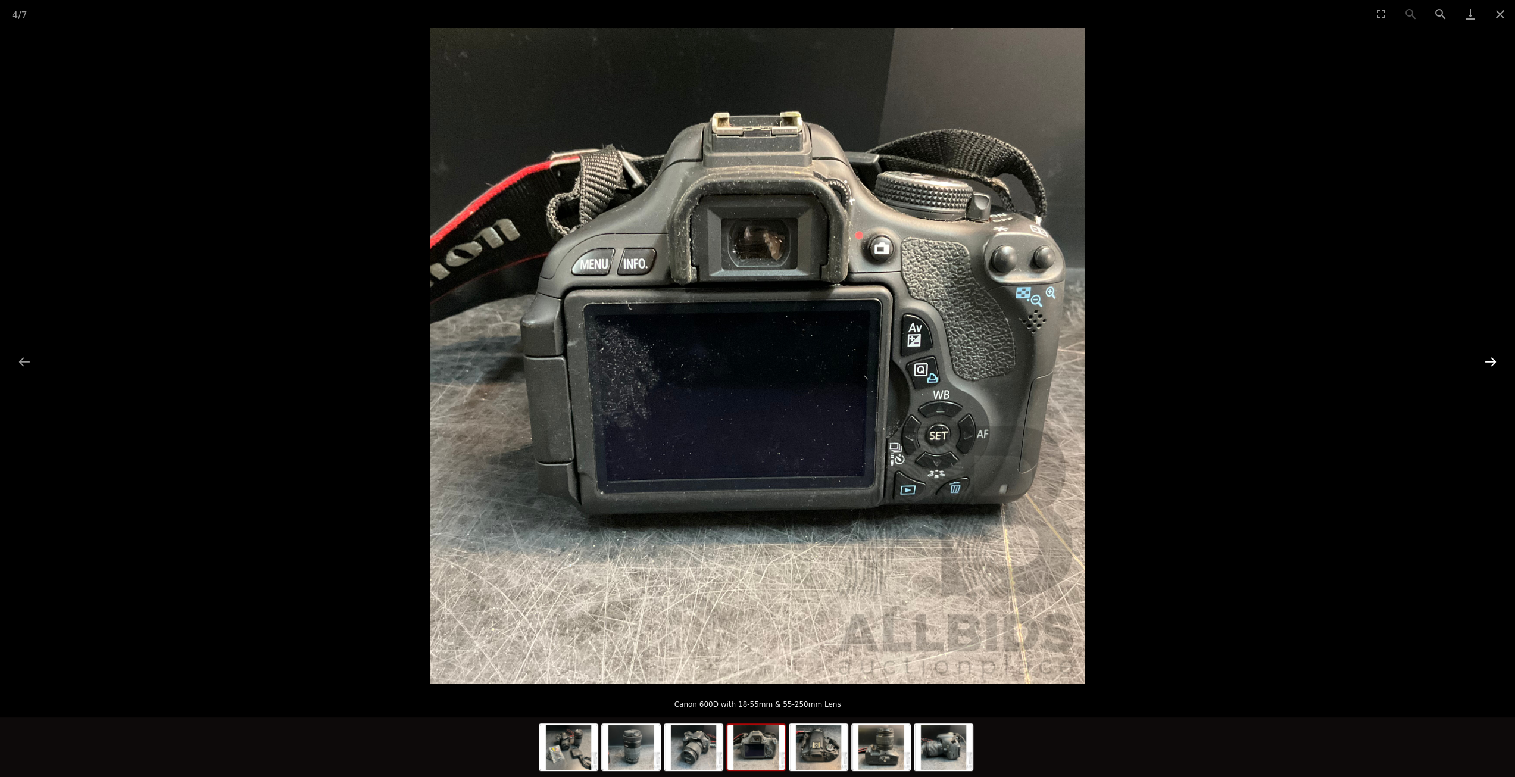
click at [1495, 361] on button "Next slide" at bounding box center [1491, 361] width 25 height 23
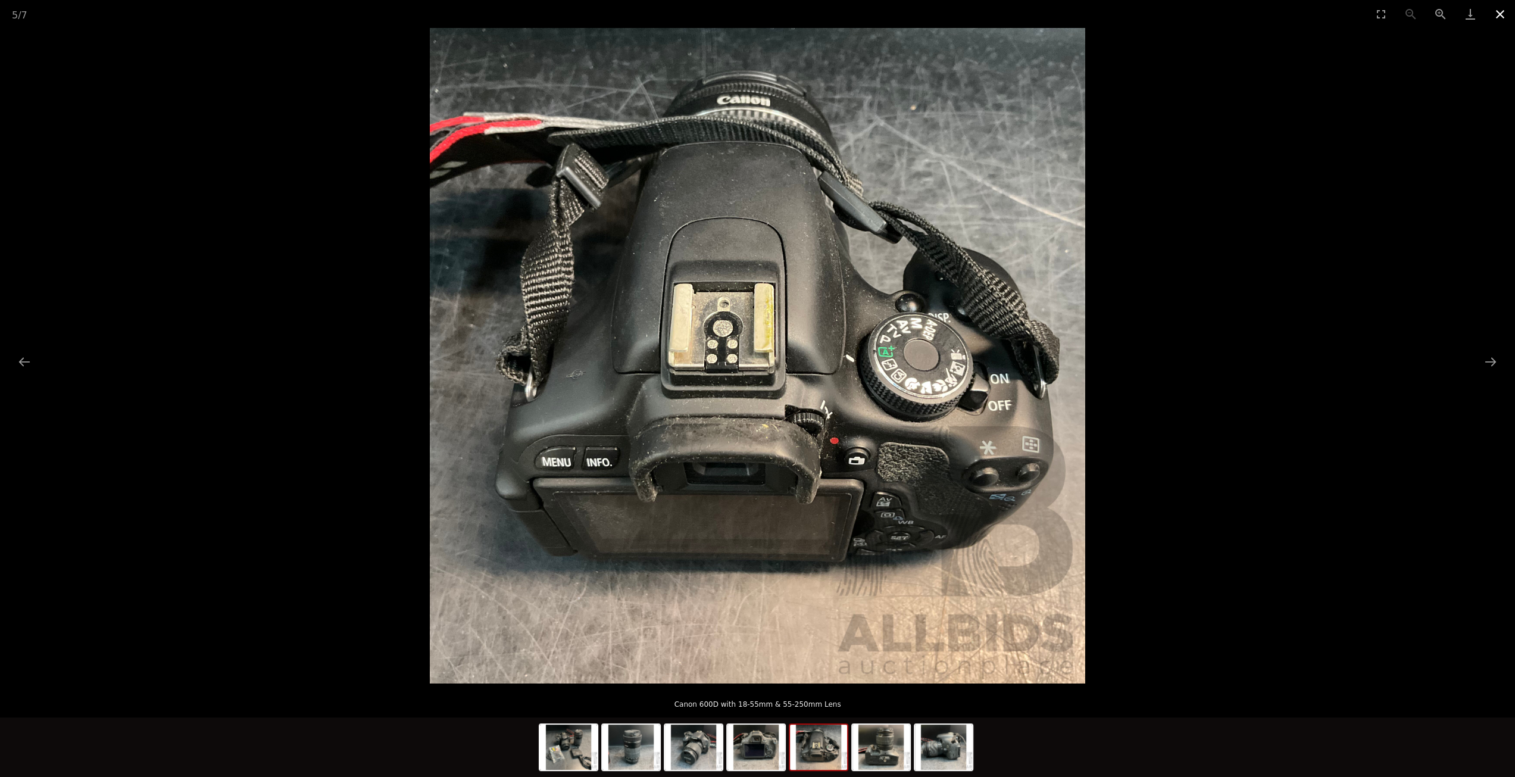
click at [1498, 17] on button "Close gallery" at bounding box center [1501, 14] width 30 height 28
